Goal: Learn about a topic

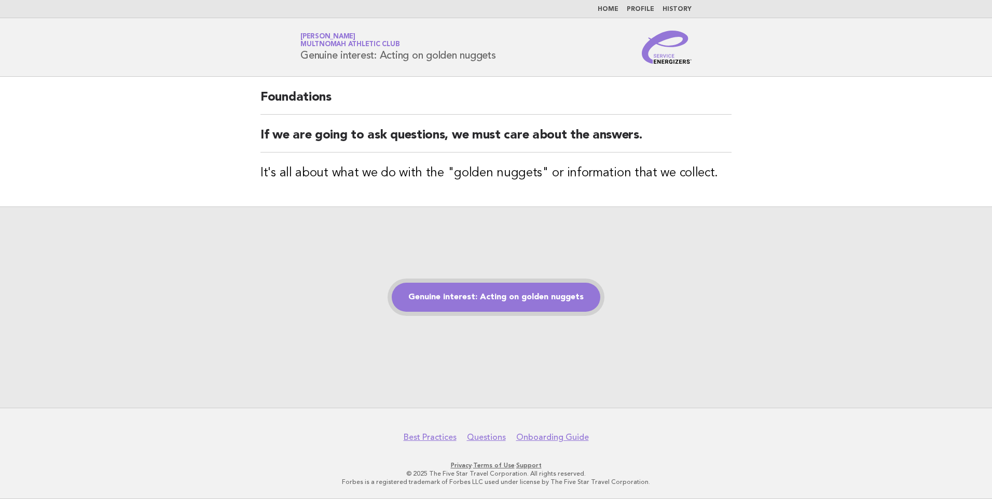
click at [502, 302] on link "Genuine interest: Acting on golden nuggets" at bounding box center [496, 297] width 209 height 29
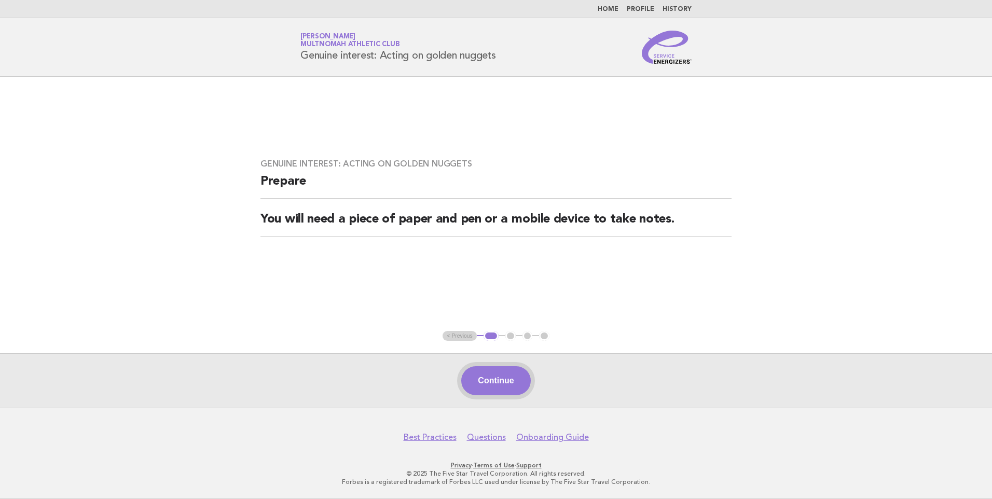
click at [501, 384] on button "Continue" at bounding box center [495, 380] width 69 height 29
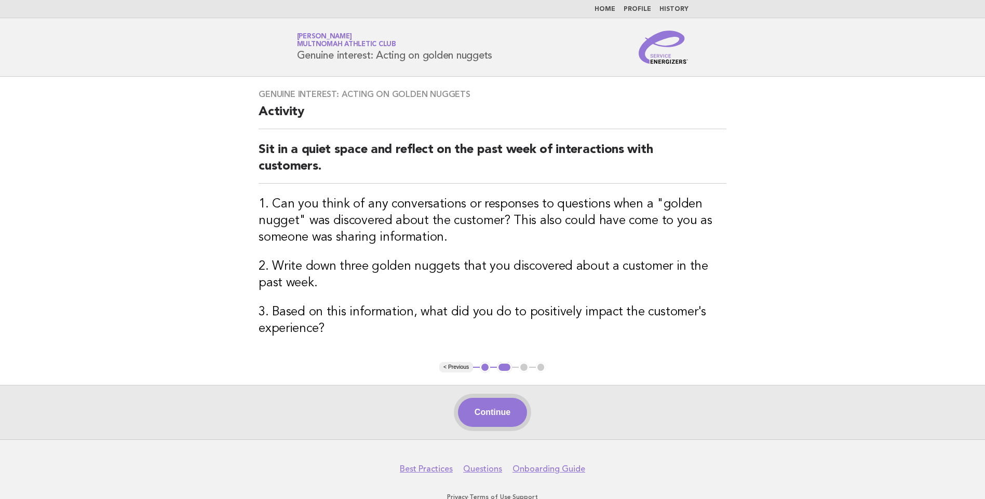
click at [497, 409] on button "Continue" at bounding box center [492, 412] width 69 height 29
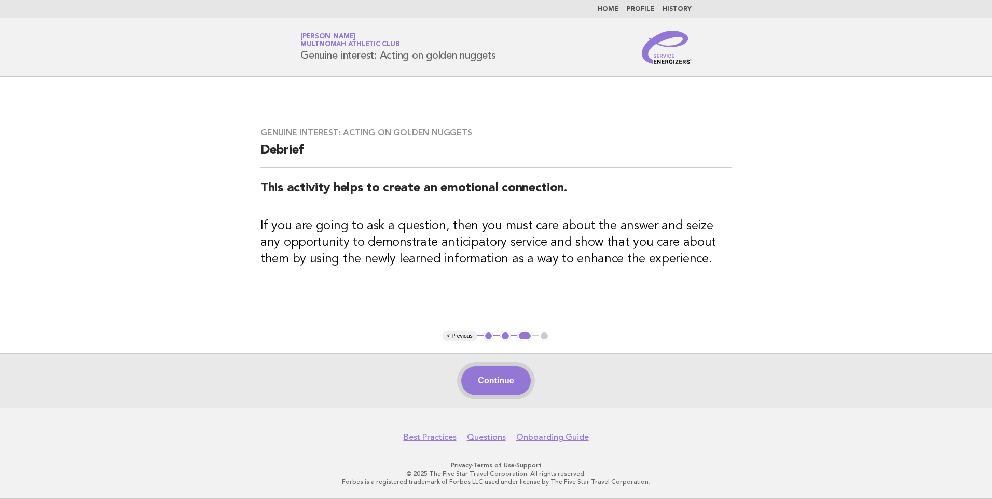
click at [488, 381] on button "Continue" at bounding box center [495, 380] width 69 height 29
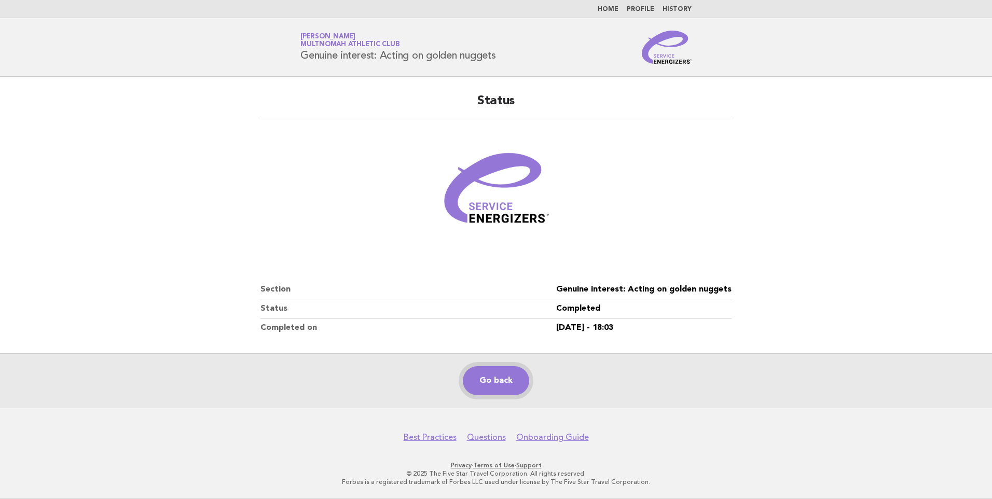
click at [493, 382] on link "Go back" at bounding box center [496, 380] width 66 height 29
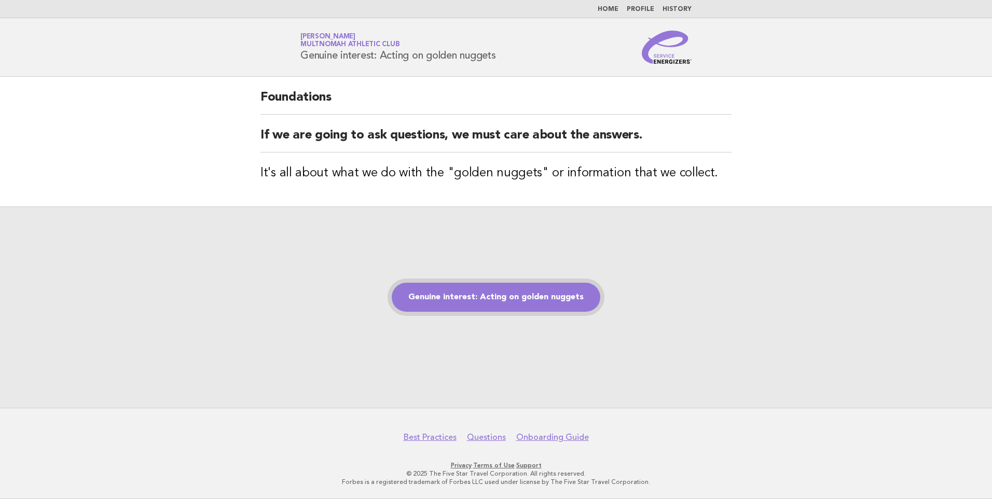
click at [500, 297] on link "Genuine interest: Acting on golden nuggets" at bounding box center [496, 297] width 209 height 29
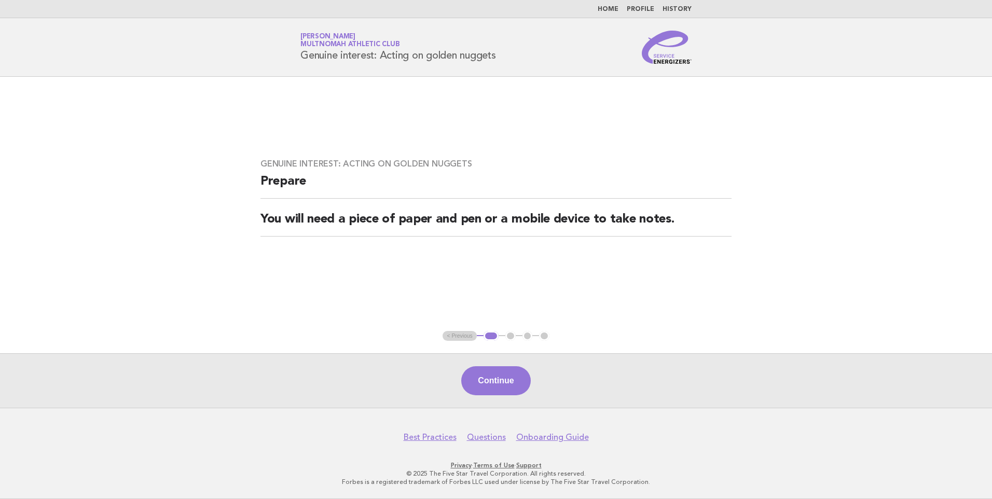
click at [481, 377] on button "Continue" at bounding box center [495, 380] width 69 height 29
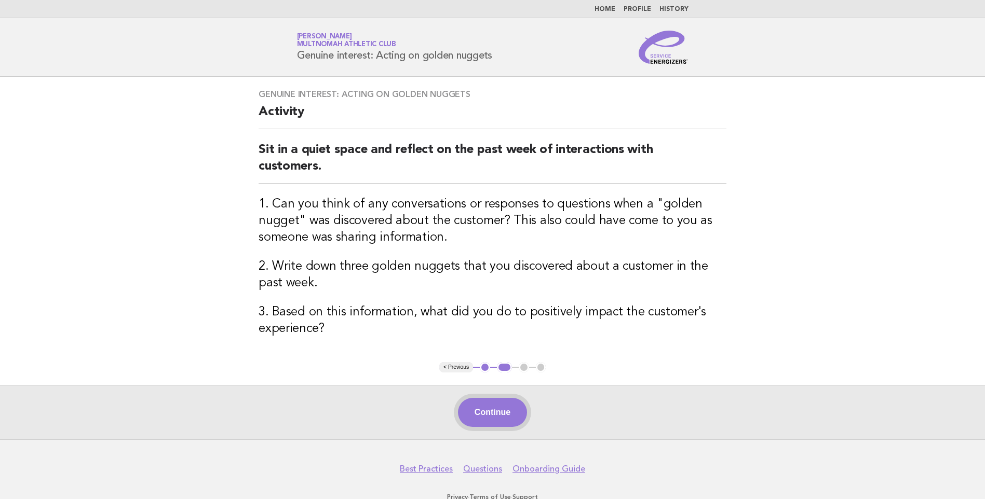
click at [491, 409] on button "Continue" at bounding box center [492, 412] width 69 height 29
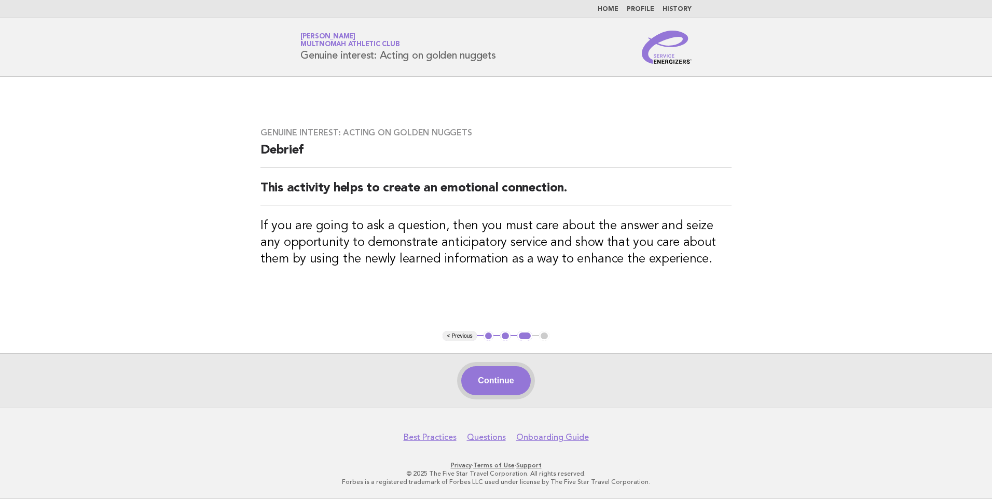
click at [508, 379] on button "Continue" at bounding box center [495, 380] width 69 height 29
